Goal: Task Accomplishment & Management: Manage account settings

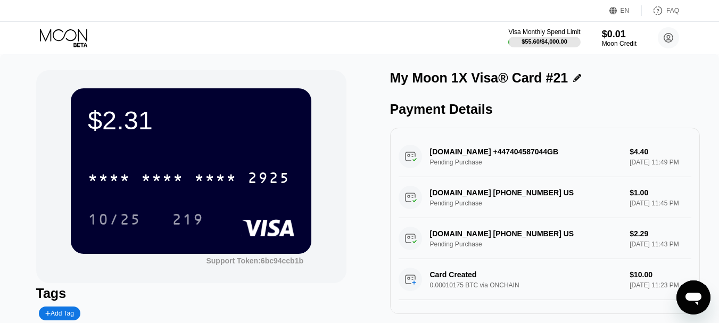
click at [72, 38] on icon at bounding box center [64, 38] width 49 height 19
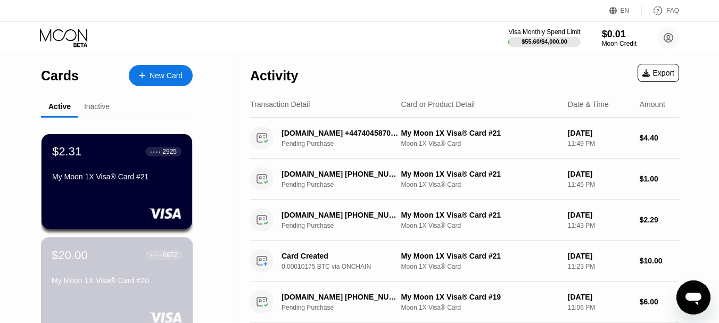
click at [105, 273] on div "$20.00 ● ● ● ● 6672 My Moon 1X Visa® Card #20" at bounding box center [117, 268] width 130 height 41
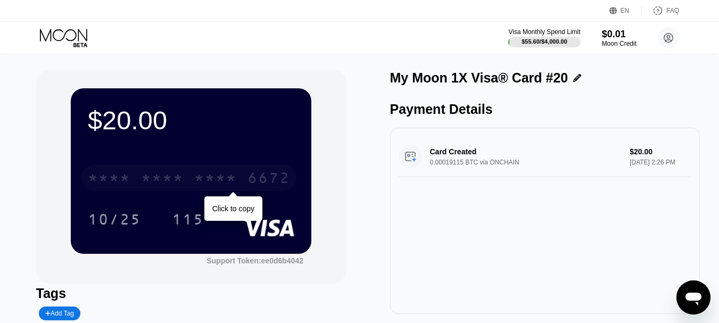
click at [195, 174] on div "* * * *" at bounding box center [215, 179] width 43 height 17
